Goal: Information Seeking & Learning: Learn about a topic

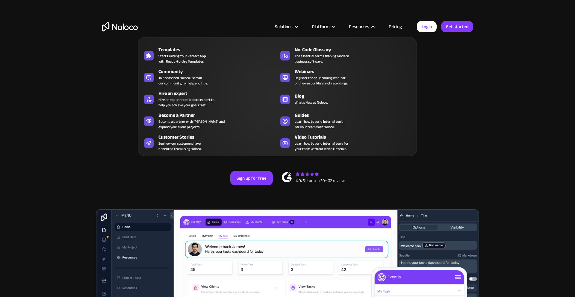
click at [359, 31] on nav "Templates Start Building Your Perfect App with Ready-to-Use Templates No-Code G…" at bounding box center [277, 92] width 279 height 127
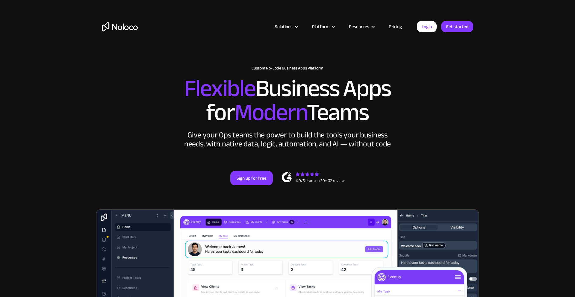
click at [359, 27] on link "Pricing" at bounding box center [395, 27] width 28 height 8
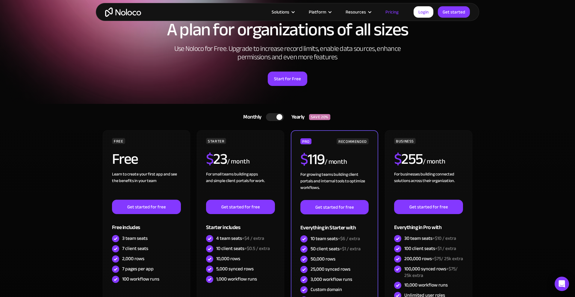
scroll to position [31, 0]
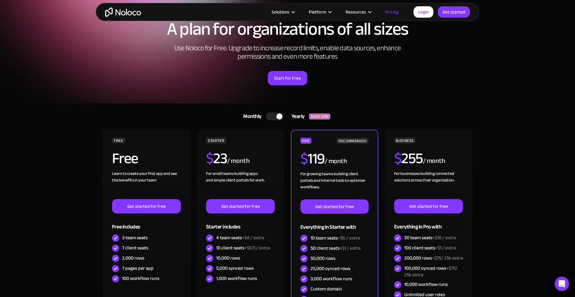
click at [274, 117] on div at bounding box center [275, 117] width 18 height 8
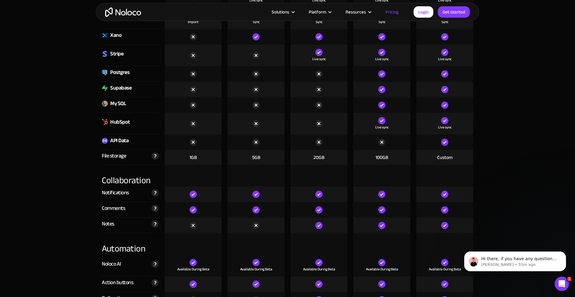
scroll to position [881, 0]
